Goal: Check status: Check status

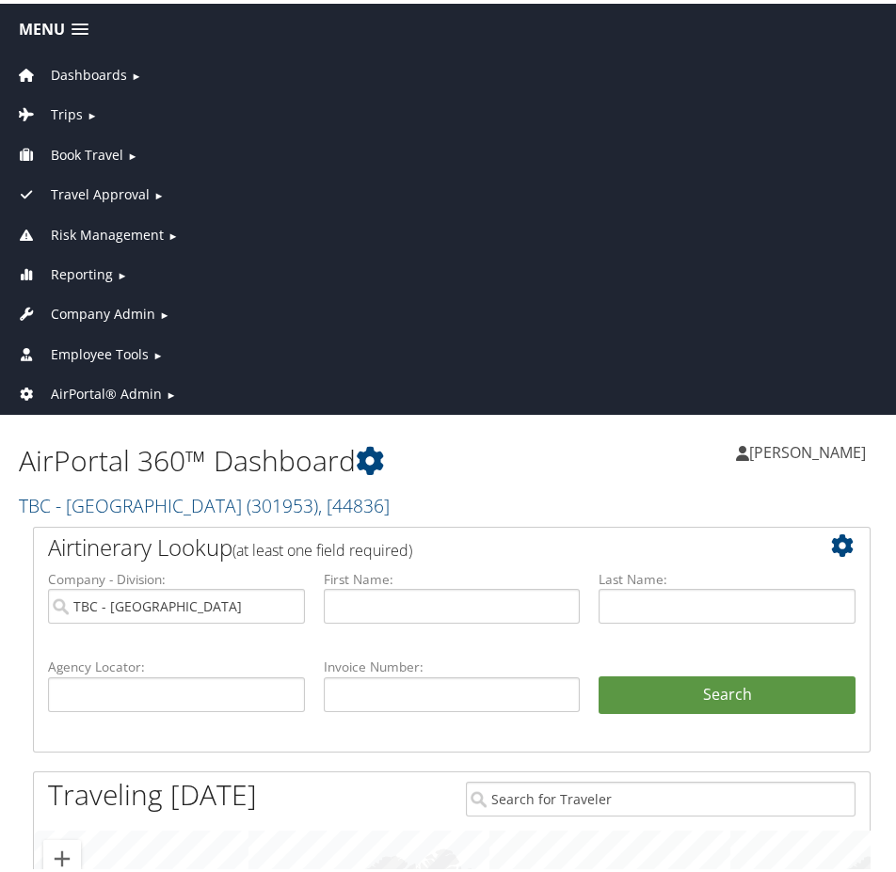
click at [105, 307] on span "Company Admin" at bounding box center [103, 310] width 104 height 21
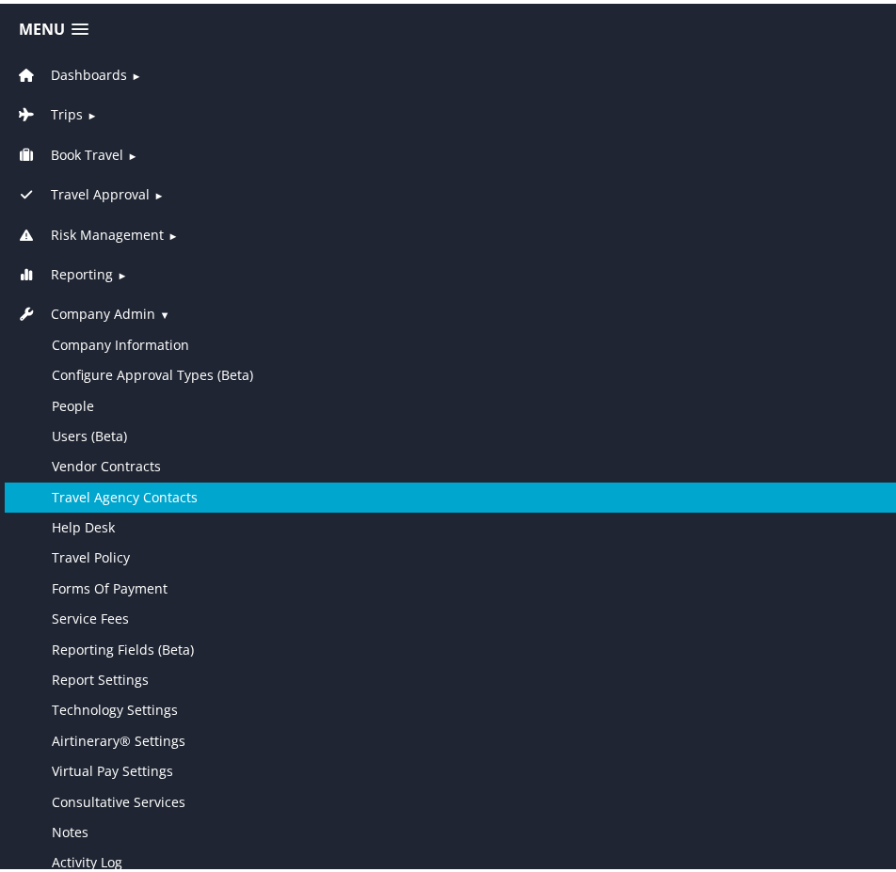
click at [162, 491] on link "Travel Agency Contacts" at bounding box center [452, 494] width 894 height 30
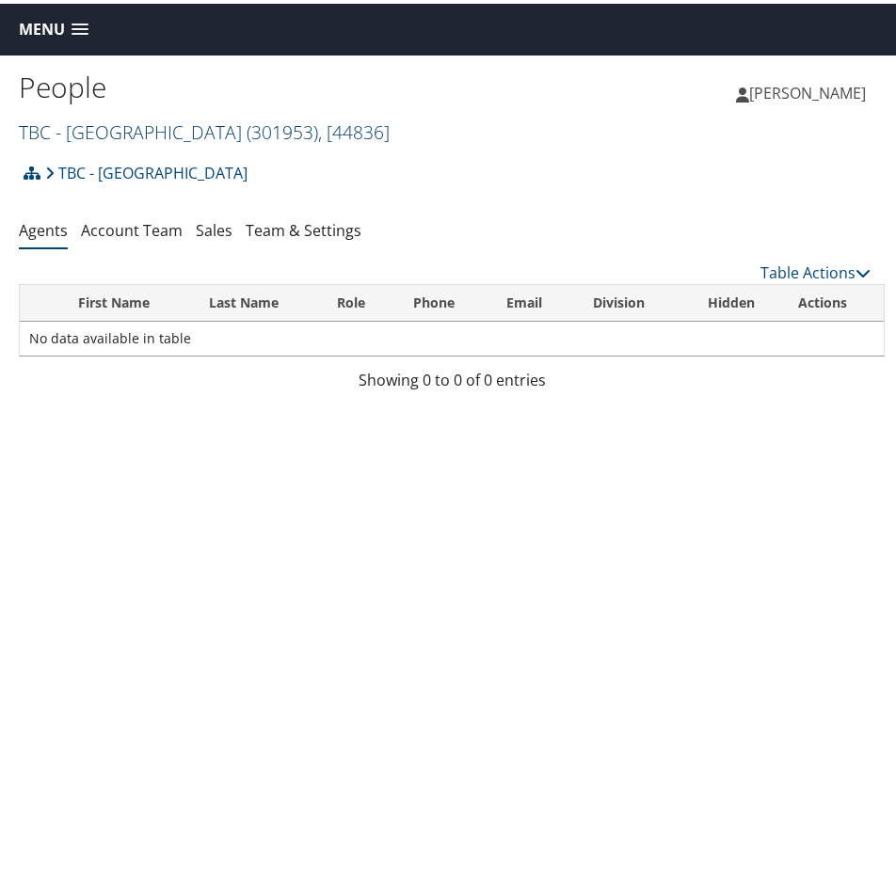
click at [318, 126] on span "( 301953 )" at bounding box center [283, 128] width 72 height 25
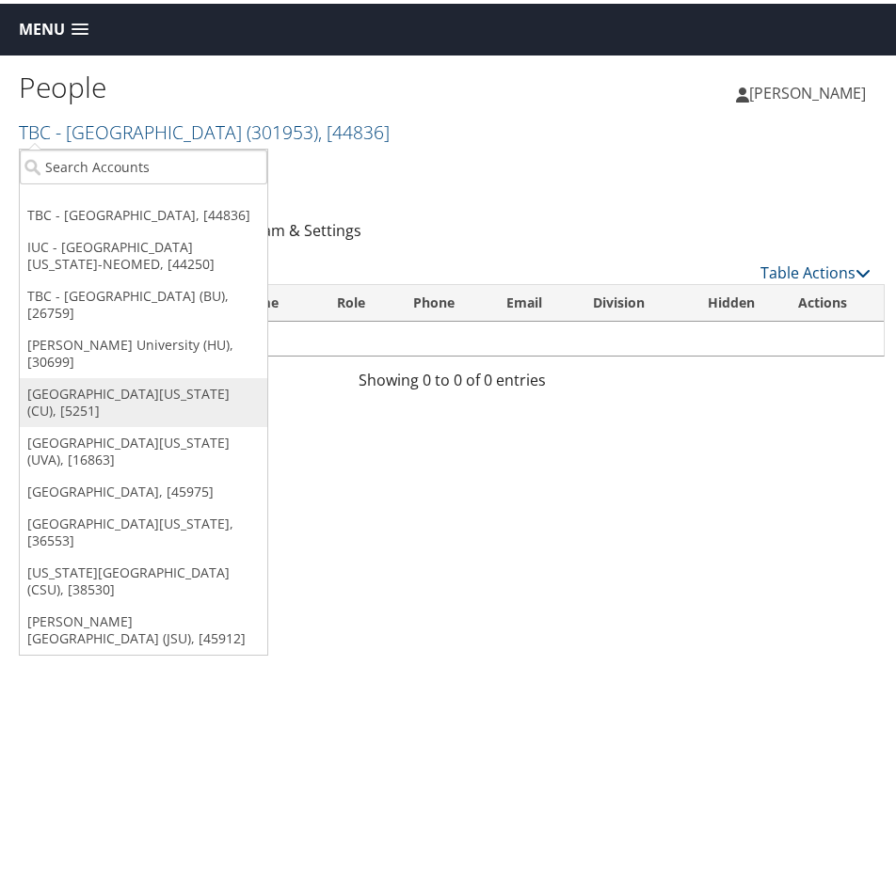
click at [145, 375] on link "[GEOGRAPHIC_DATA][US_STATE] (CU), [5251]" at bounding box center [144, 399] width 248 height 49
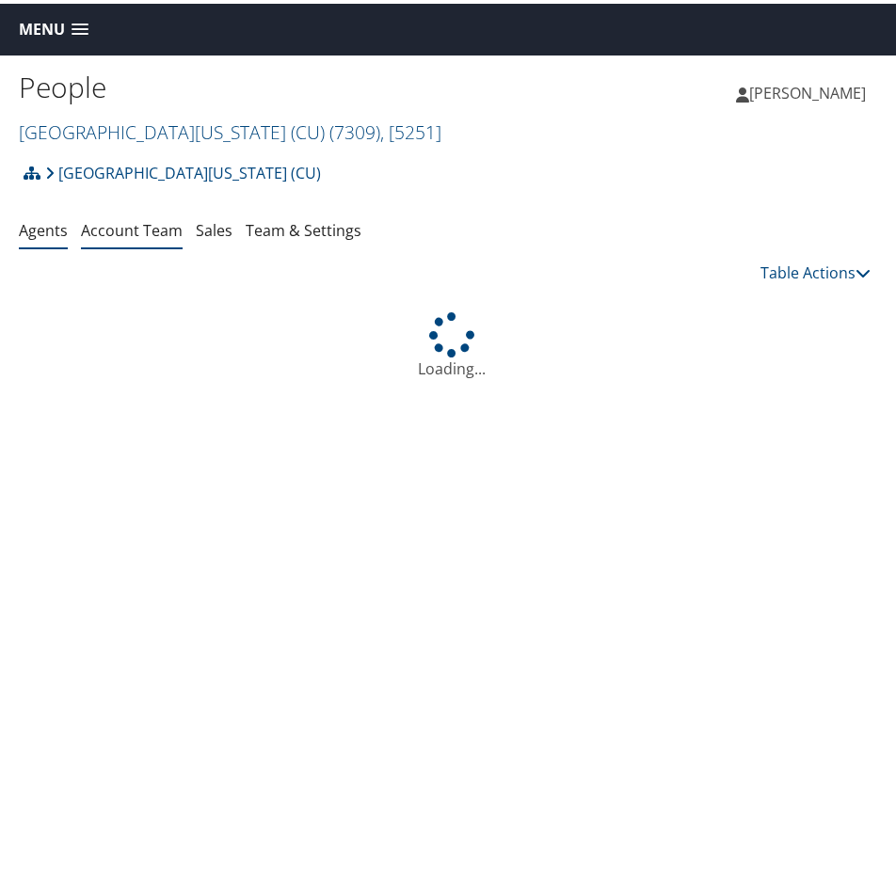
click at [124, 224] on link "Account Team" at bounding box center [132, 226] width 102 height 21
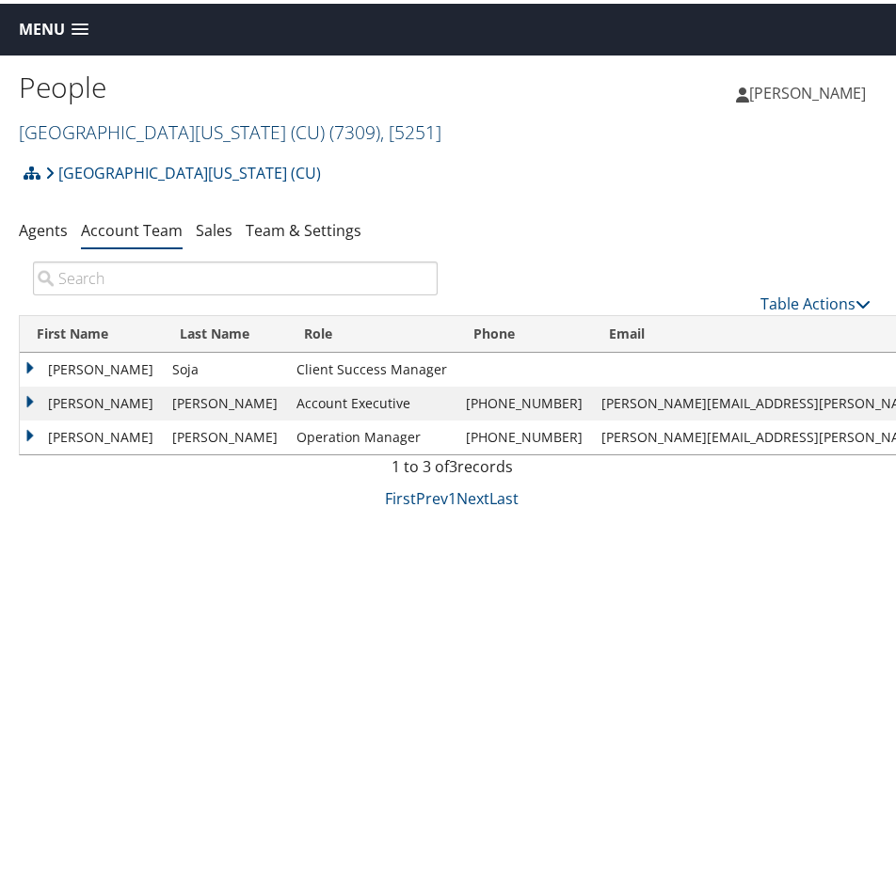
click at [90, 121] on link "[GEOGRAPHIC_DATA][US_STATE] (CU) ( 7309 ) , [ 5251 ]" at bounding box center [230, 128] width 423 height 25
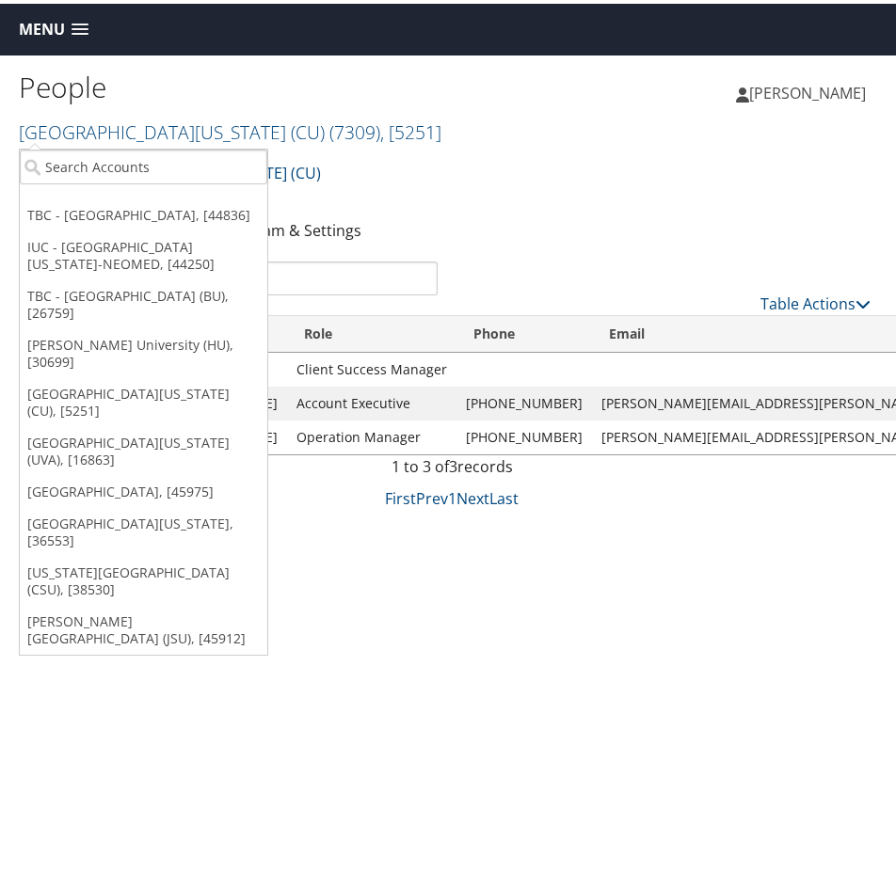
click at [131, 76] on h1 "People" at bounding box center [235, 84] width 433 height 40
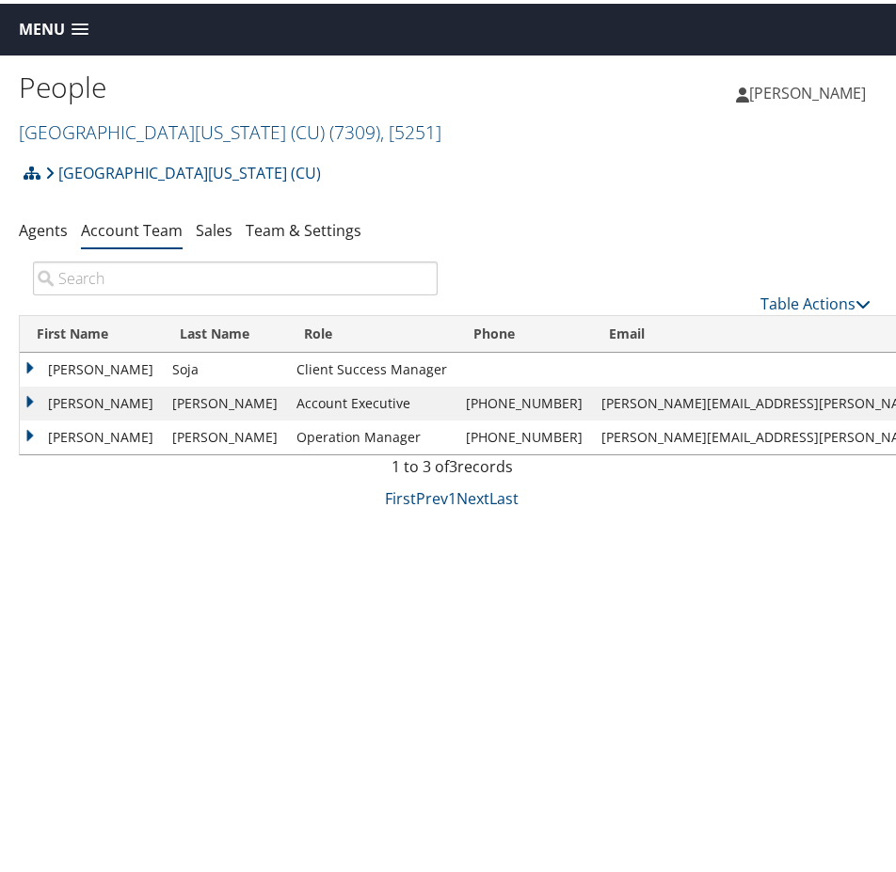
click at [35, 19] on span "Menu" at bounding box center [42, 26] width 46 height 18
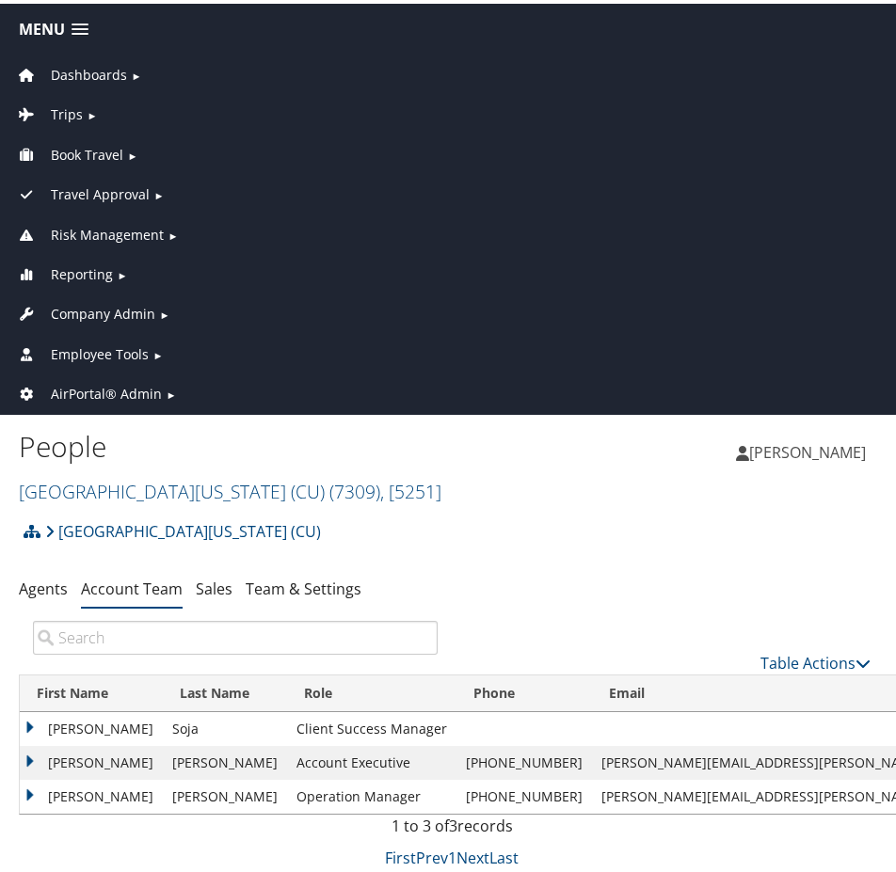
click at [97, 305] on span "Company Admin" at bounding box center [103, 310] width 104 height 21
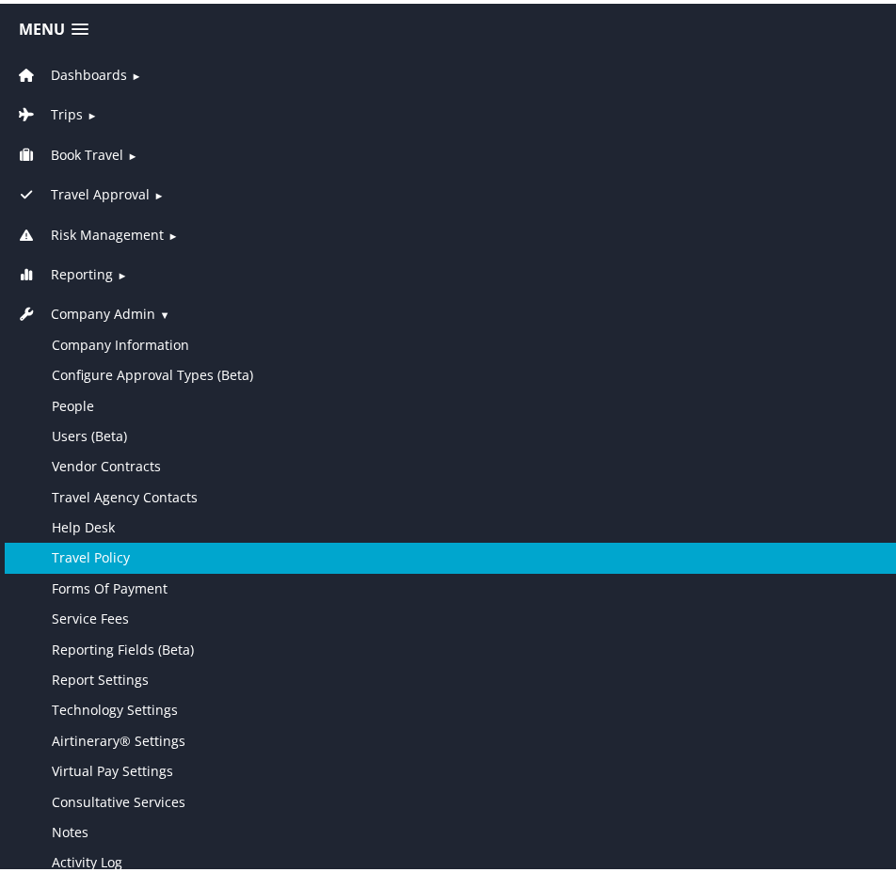
click at [153, 557] on link "Travel Policy" at bounding box center [452, 554] width 894 height 30
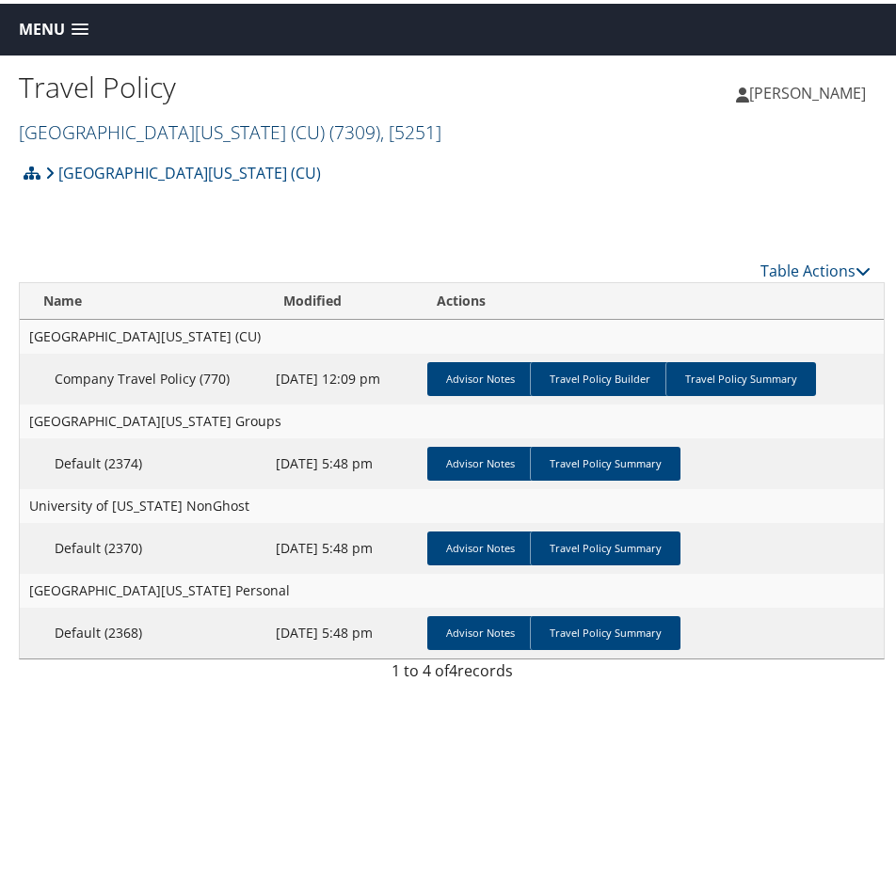
click at [179, 122] on link "[GEOGRAPHIC_DATA][US_STATE] (CU) ( 7309 ) , [ 5251 ]" at bounding box center [230, 128] width 423 height 25
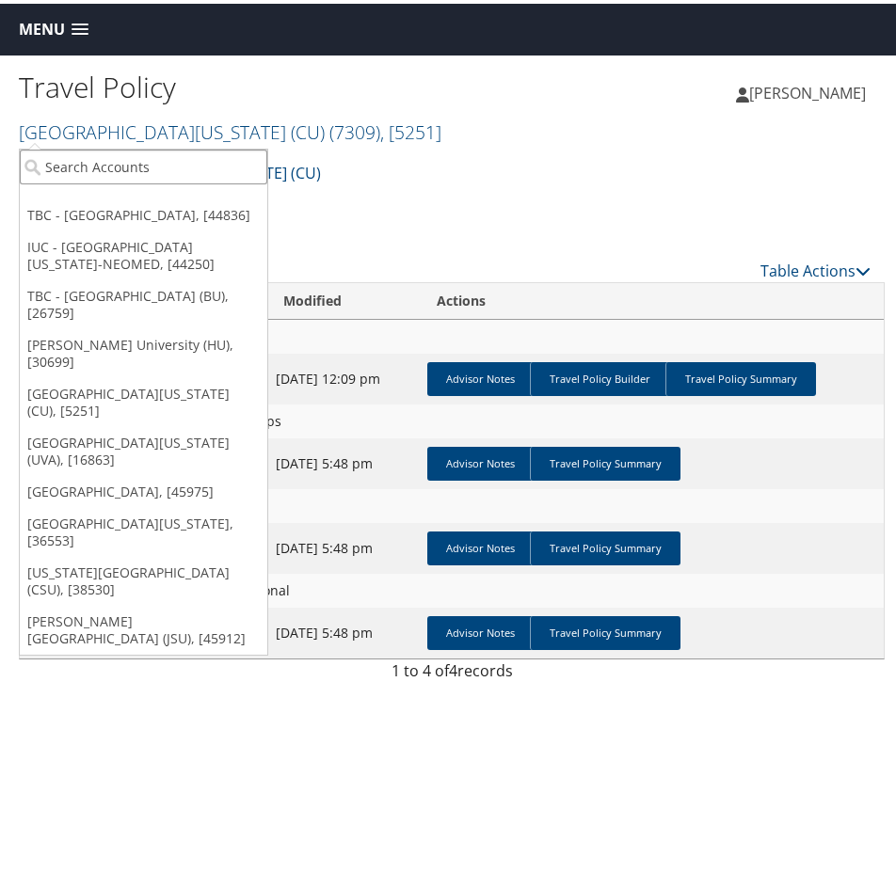
click at [160, 159] on input "search" at bounding box center [144, 163] width 248 height 35
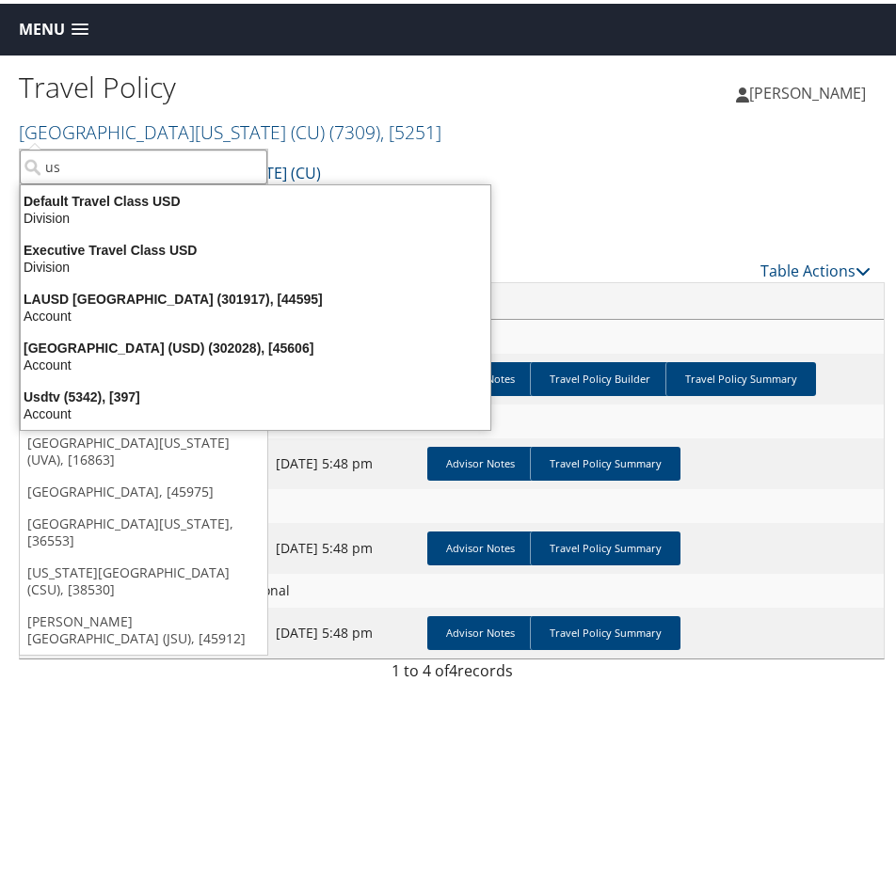
type input "usc"
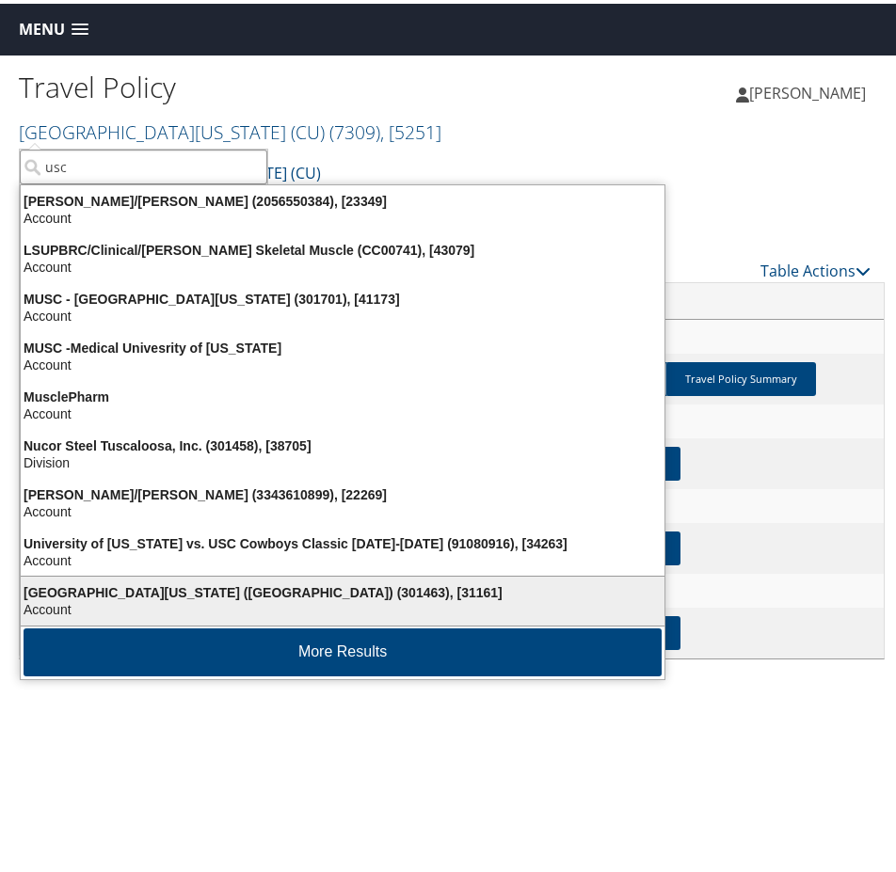
click at [230, 584] on div "University of Southern California (USC) (301463), [31161]" at bounding box center [342, 589] width 666 height 17
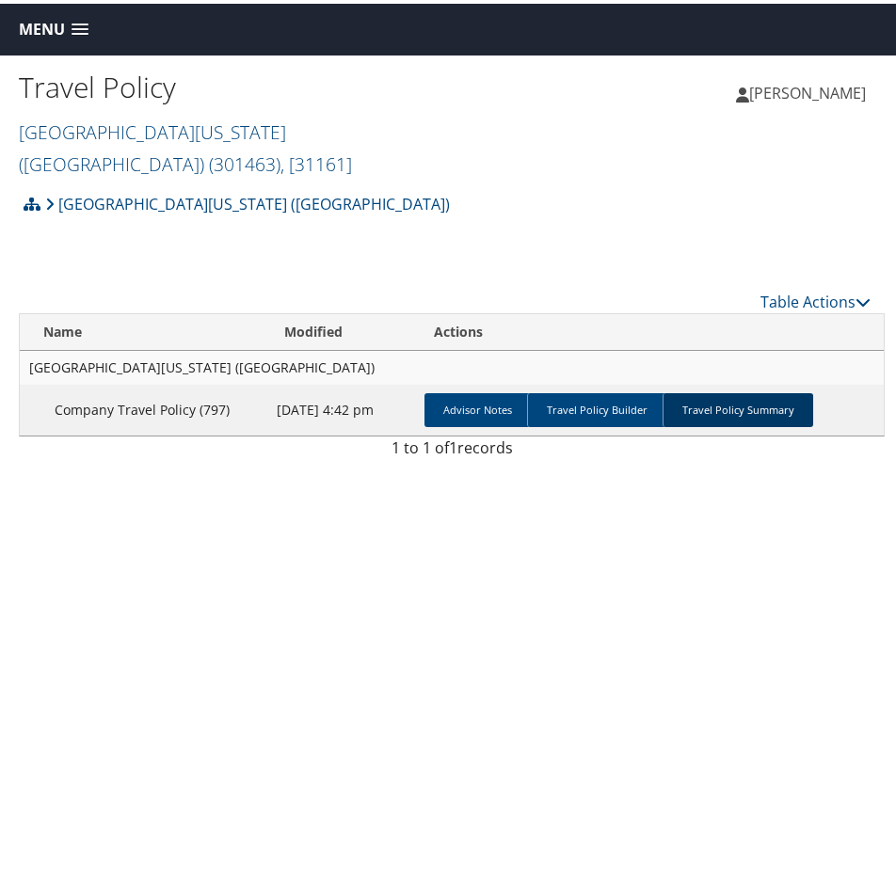
click at [703, 403] on link "Travel Policy Summary" at bounding box center [738, 407] width 151 height 34
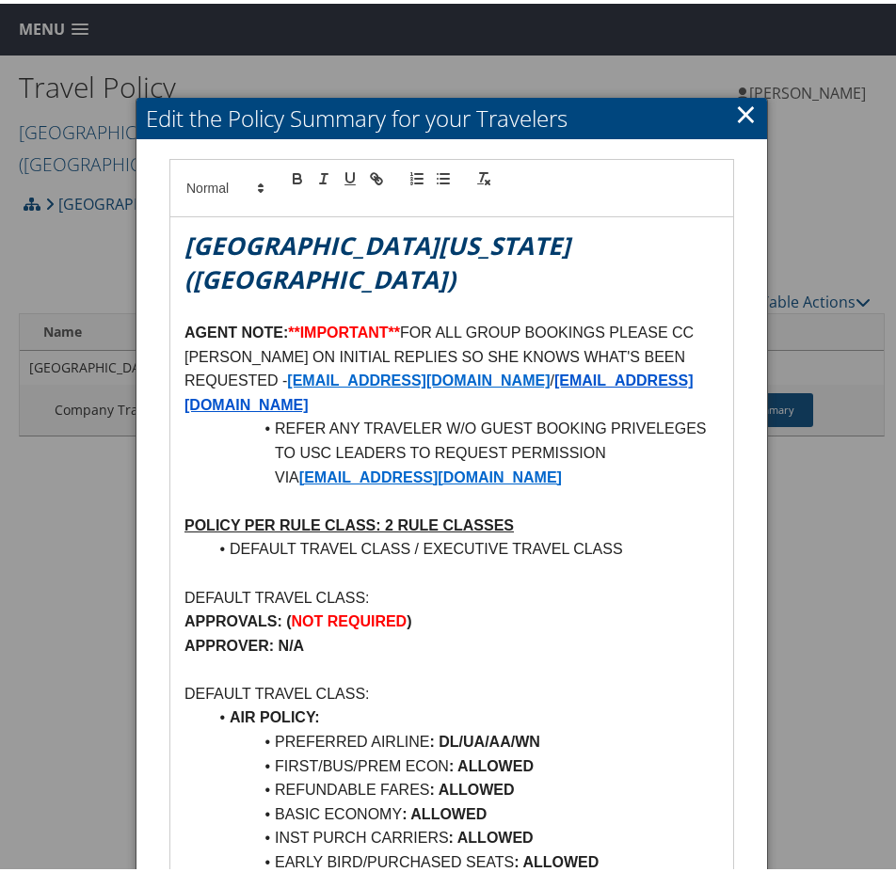
click at [738, 112] on link "×" at bounding box center [746, 110] width 22 height 38
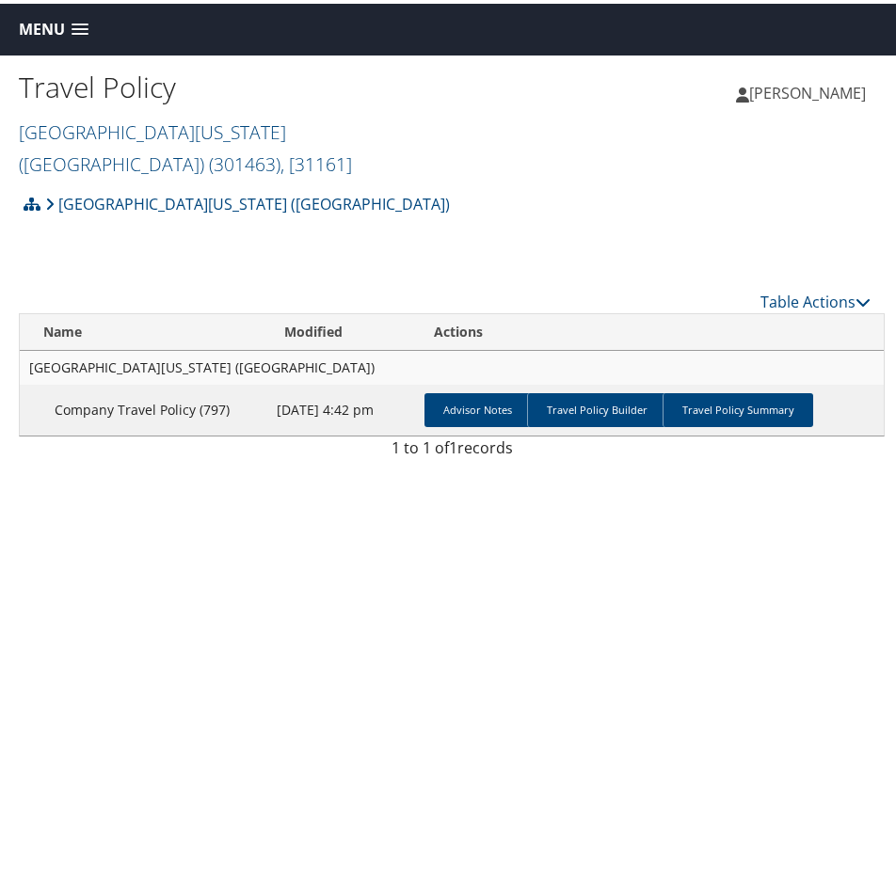
click at [56, 36] on link "Menu" at bounding box center [53, 25] width 88 height 31
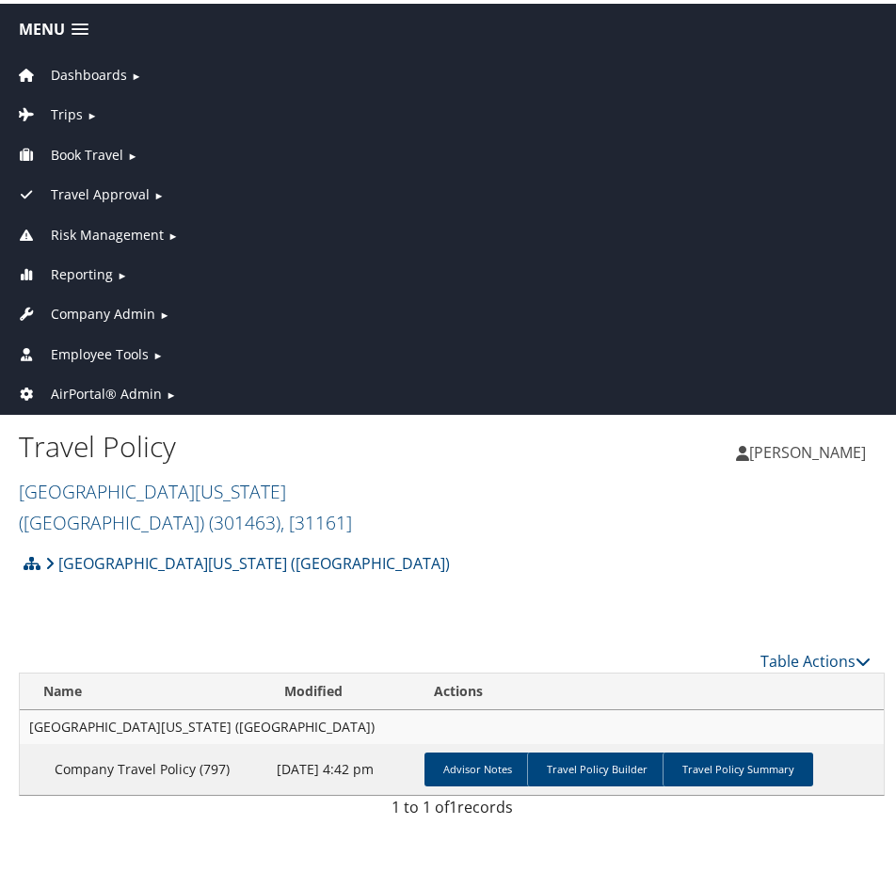
click at [63, 68] on span "Dashboards" at bounding box center [89, 71] width 76 height 21
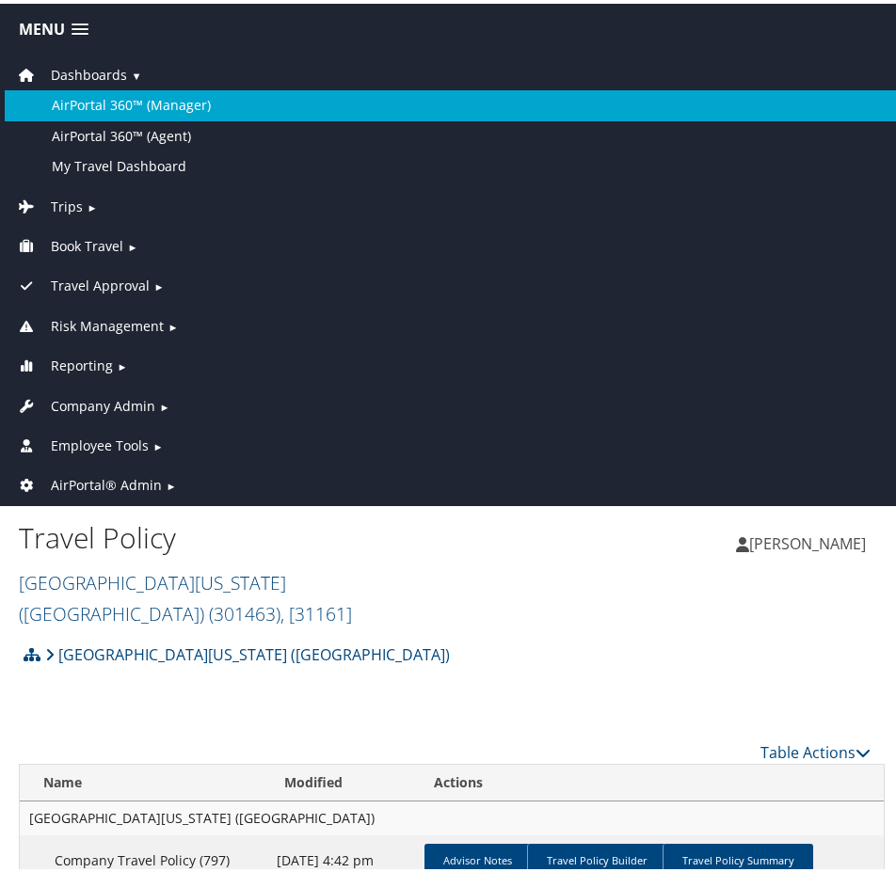
click at [97, 97] on link "AirPortal 360™ (Manager)" at bounding box center [452, 102] width 894 height 30
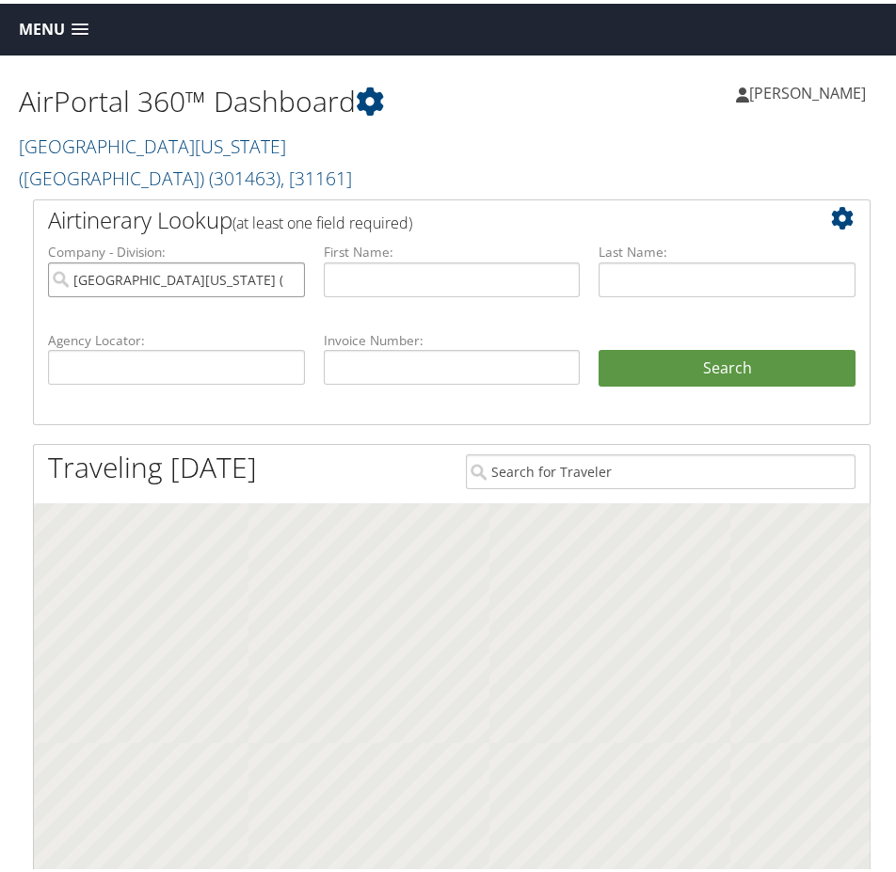
click at [292, 273] on input "University of Southern California (USC)" at bounding box center [176, 276] width 257 height 35
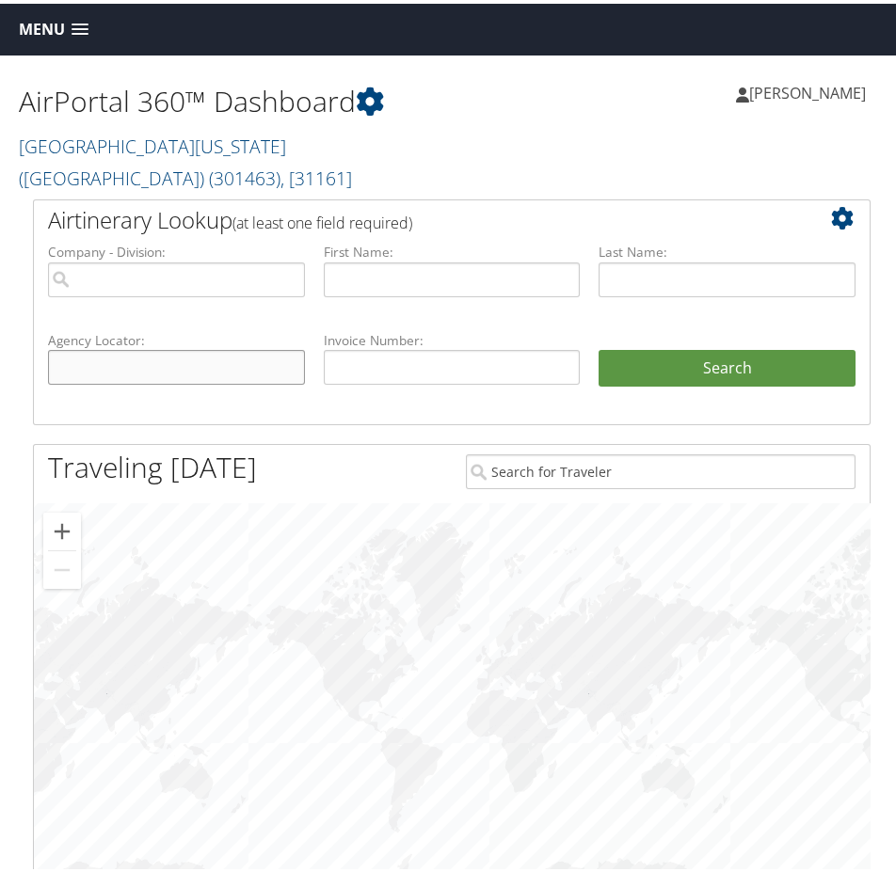
click at [212, 353] on input "text" at bounding box center [176, 363] width 257 height 35
paste input "GRNAMZ"
type input "GRNAMZ"
click at [599, 346] on button "Search" at bounding box center [727, 365] width 257 height 38
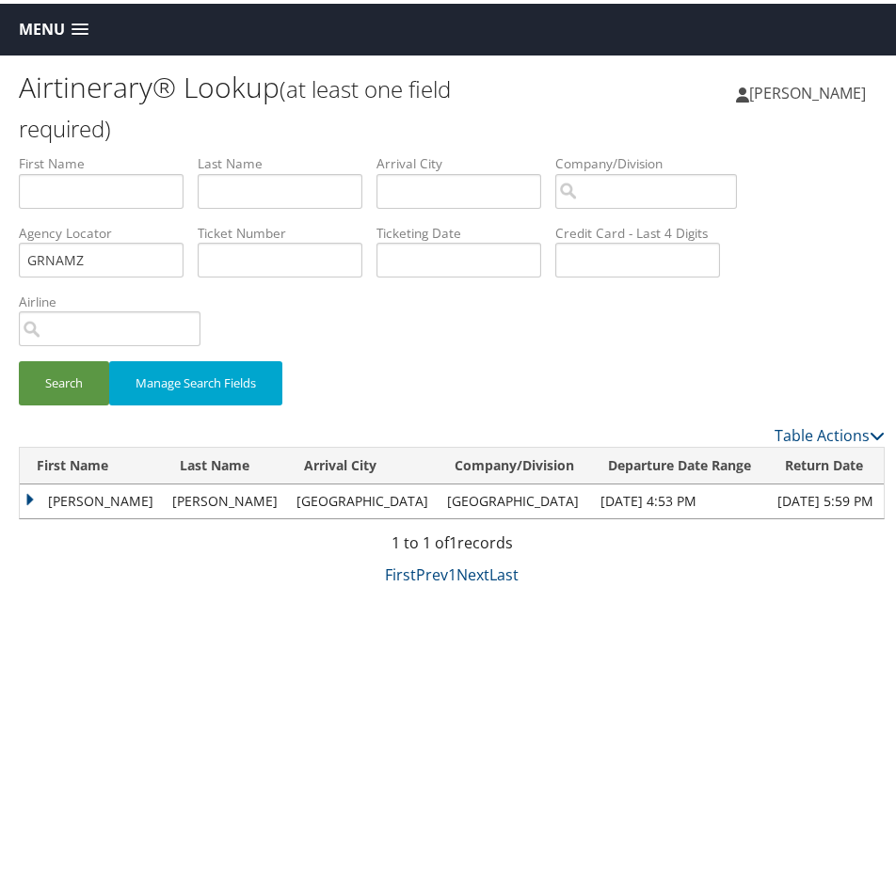
click at [28, 492] on td "[PERSON_NAME]" at bounding box center [91, 498] width 143 height 34
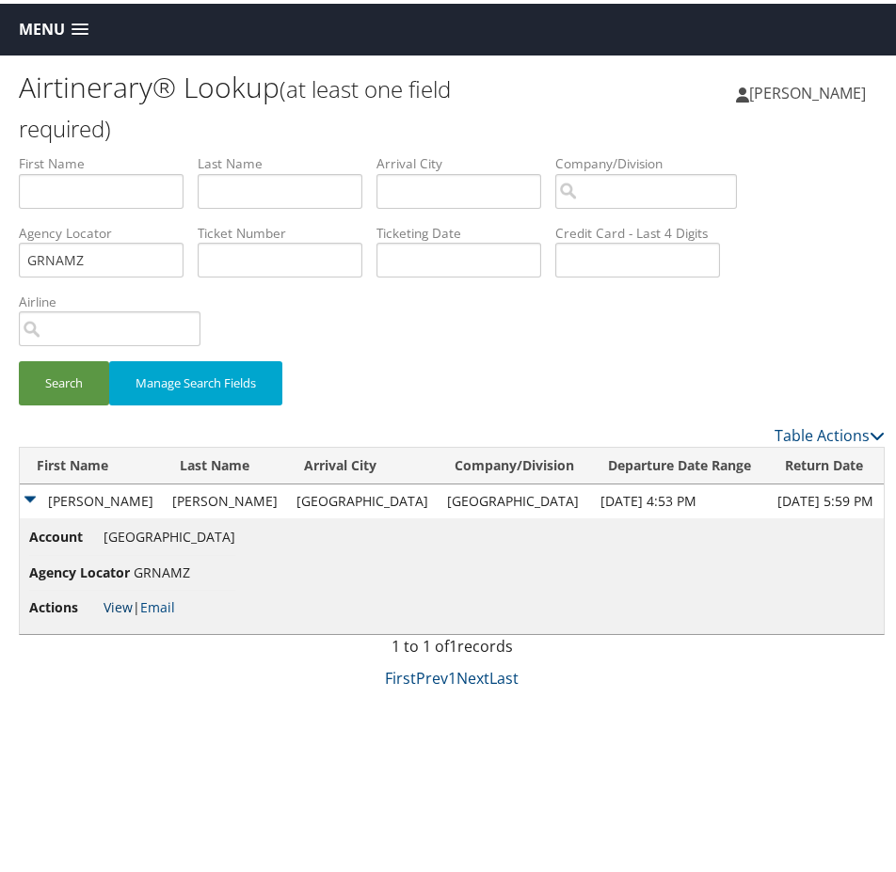
click at [115, 601] on link "View" at bounding box center [118, 604] width 29 height 18
